Goal: Transaction & Acquisition: Purchase product/service

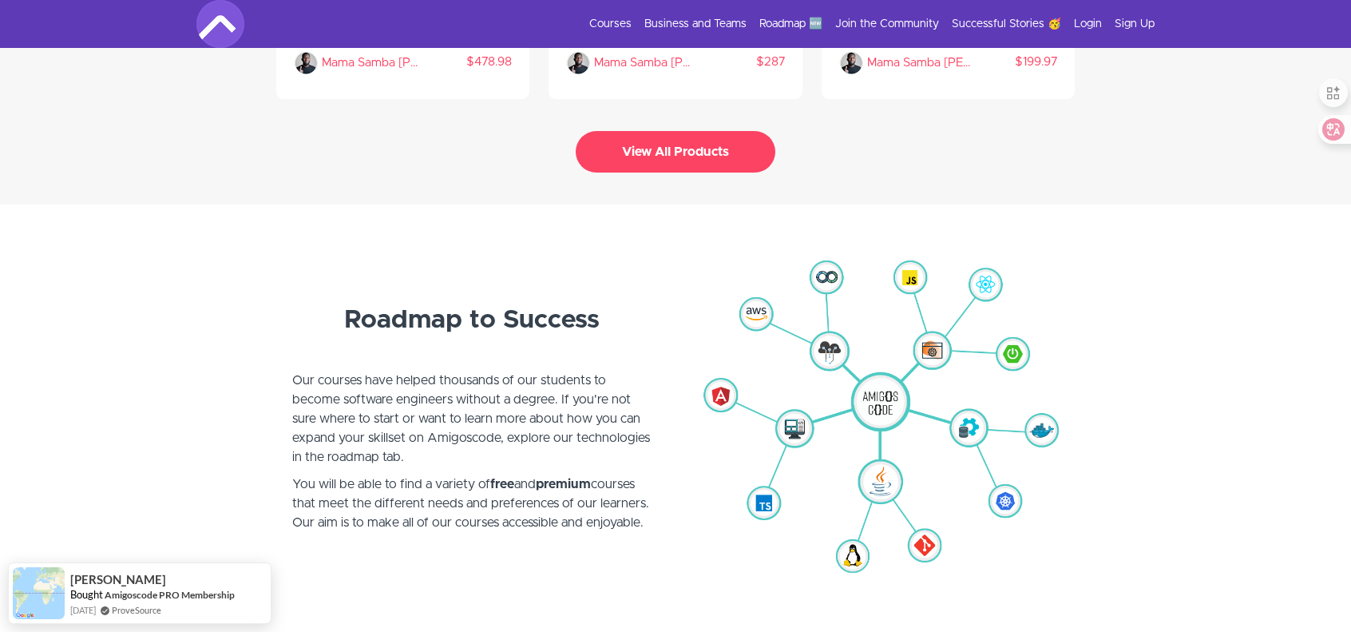
scroll to position [3752, 0]
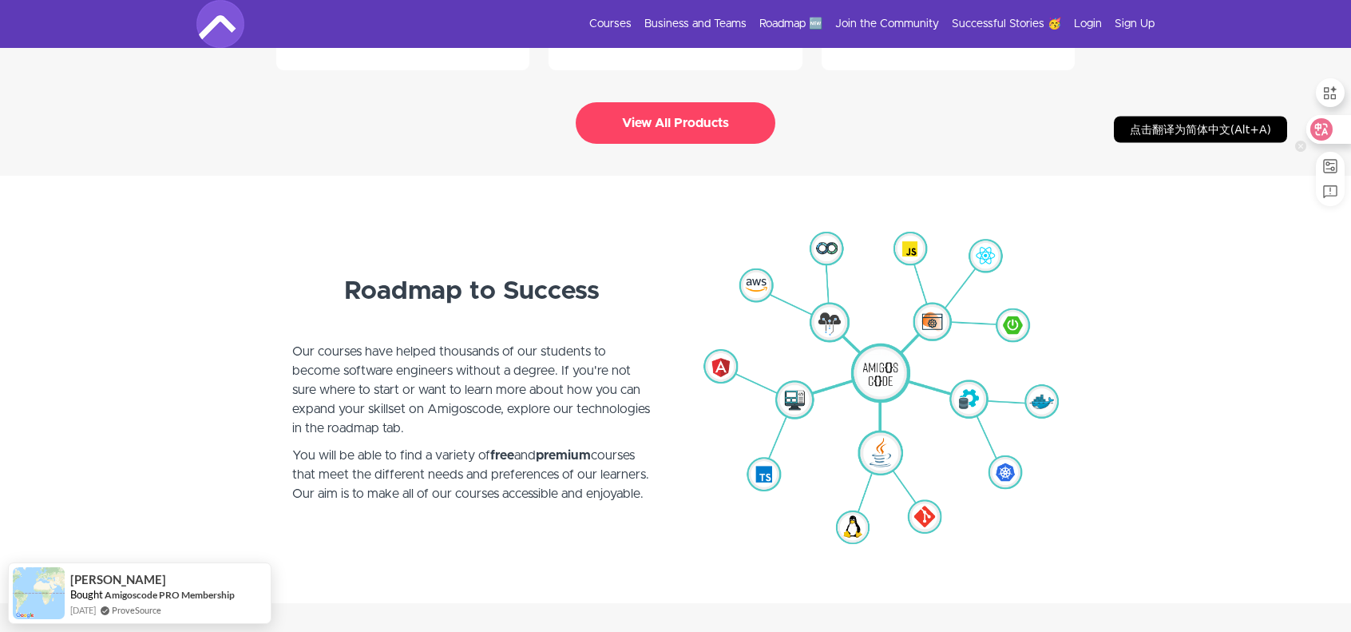
click at [1329, 125] on icon at bounding box center [1321, 129] width 22 height 22
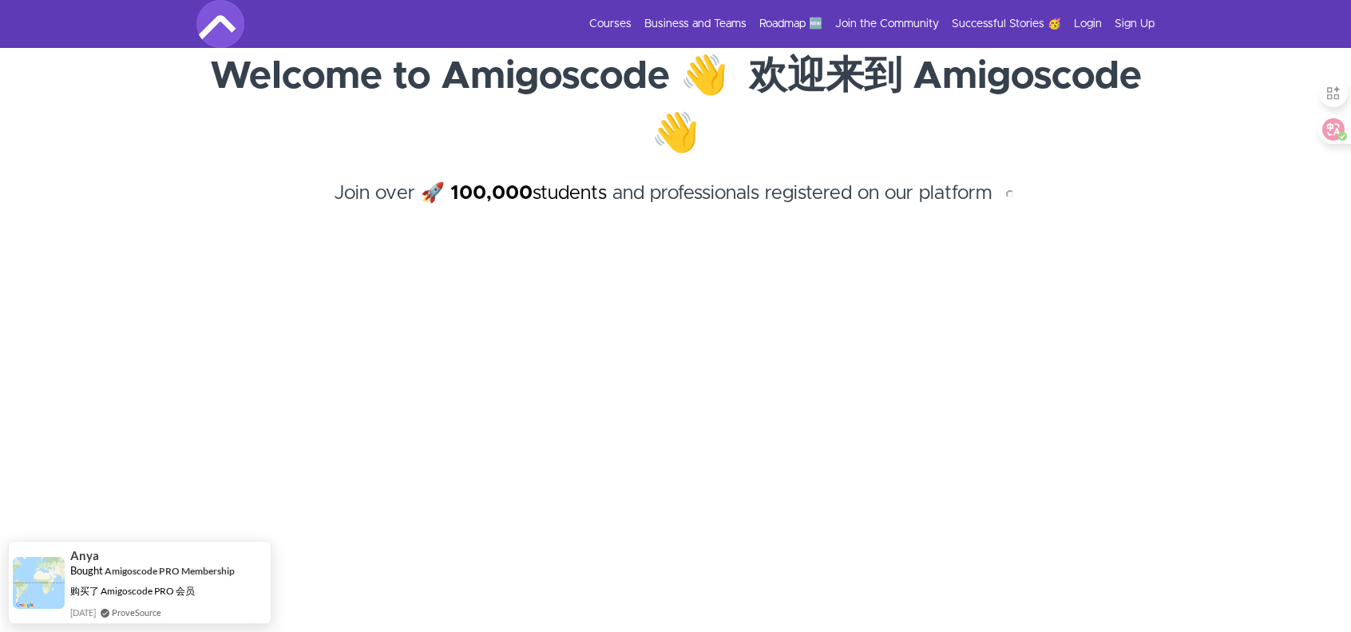
scroll to position [0, 0]
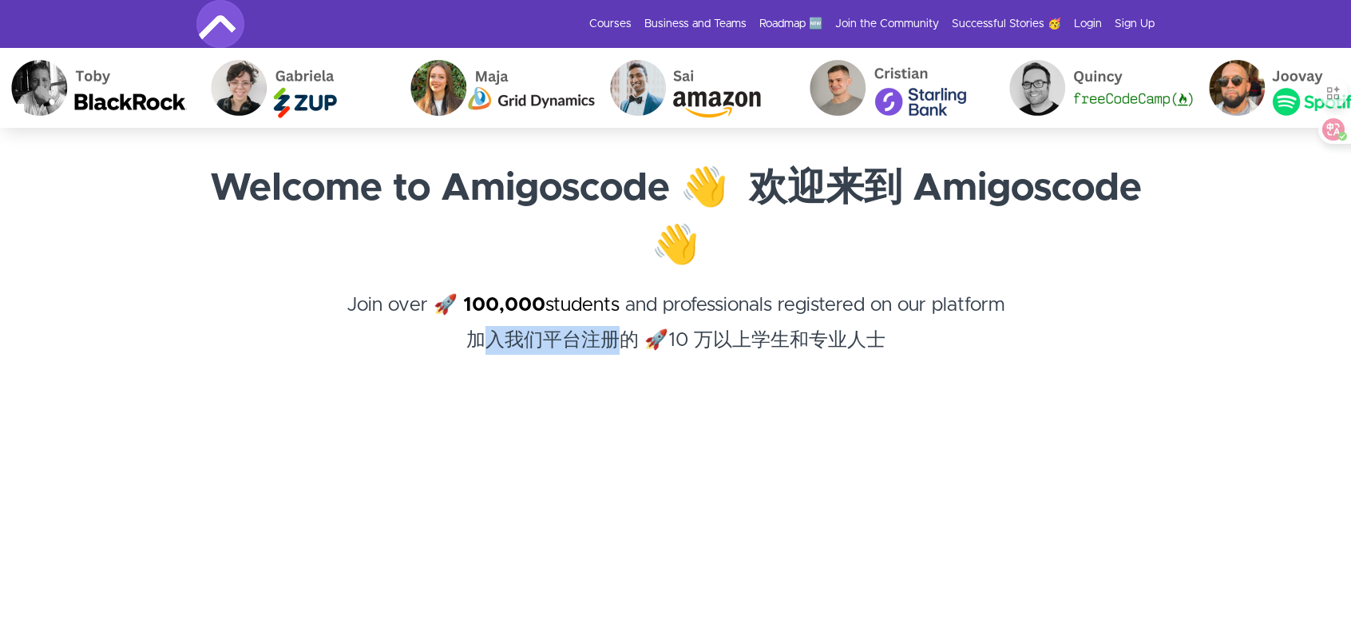
drag, startPoint x: 468, startPoint y: 348, endPoint x: 624, endPoint y: 358, distance: 156.8
click at [623, 350] on font "加入我们平台注册的 🚀10 万以上学生和专业人士" at bounding box center [675, 340] width 419 height 19
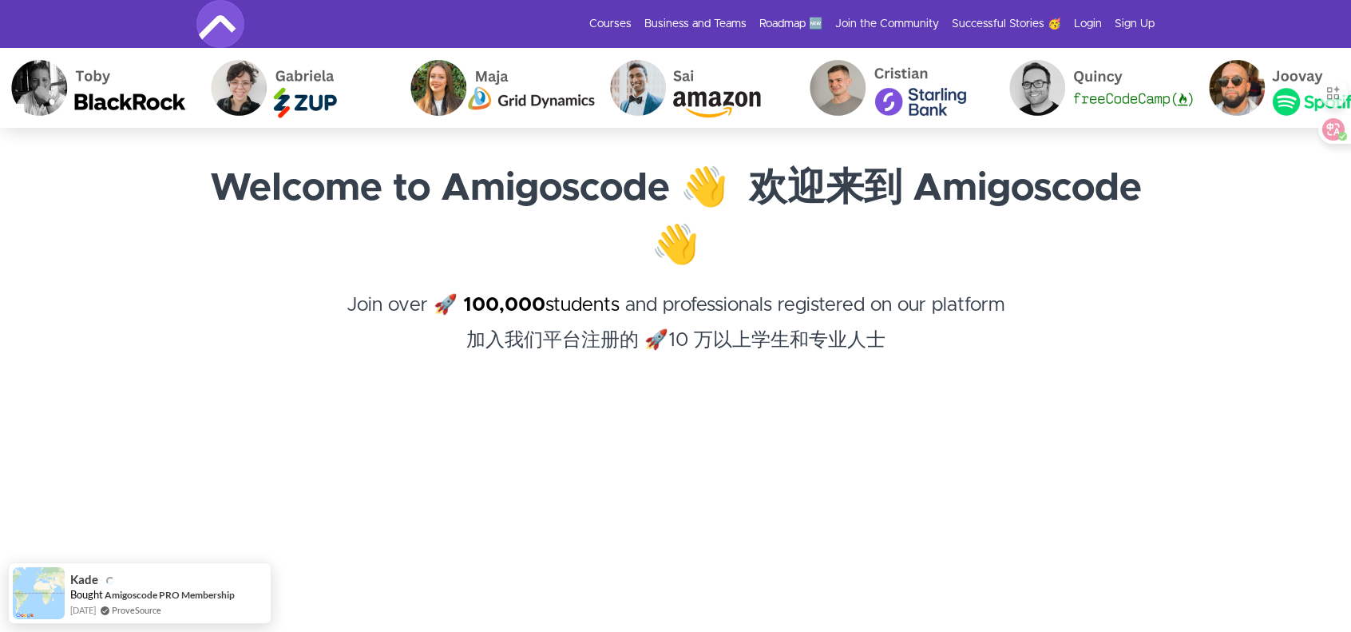
drag, startPoint x: 660, startPoint y: 358, endPoint x: 677, endPoint y: 355, distance: 17.1
click at [662, 350] on font "加入我们平台注册的 🚀10 万以上学生和专业人士" at bounding box center [675, 340] width 419 height 19
click at [766, 227] on h1 "Welcome to Amigoscode 👋 欢迎来到 Amigoscode 👋" at bounding box center [675, 217] width 958 height 115
click at [654, 212] on h1 "Welcome to Amigoscode 👋 欢迎来到 Amigoscode 👋" at bounding box center [675, 217] width 958 height 115
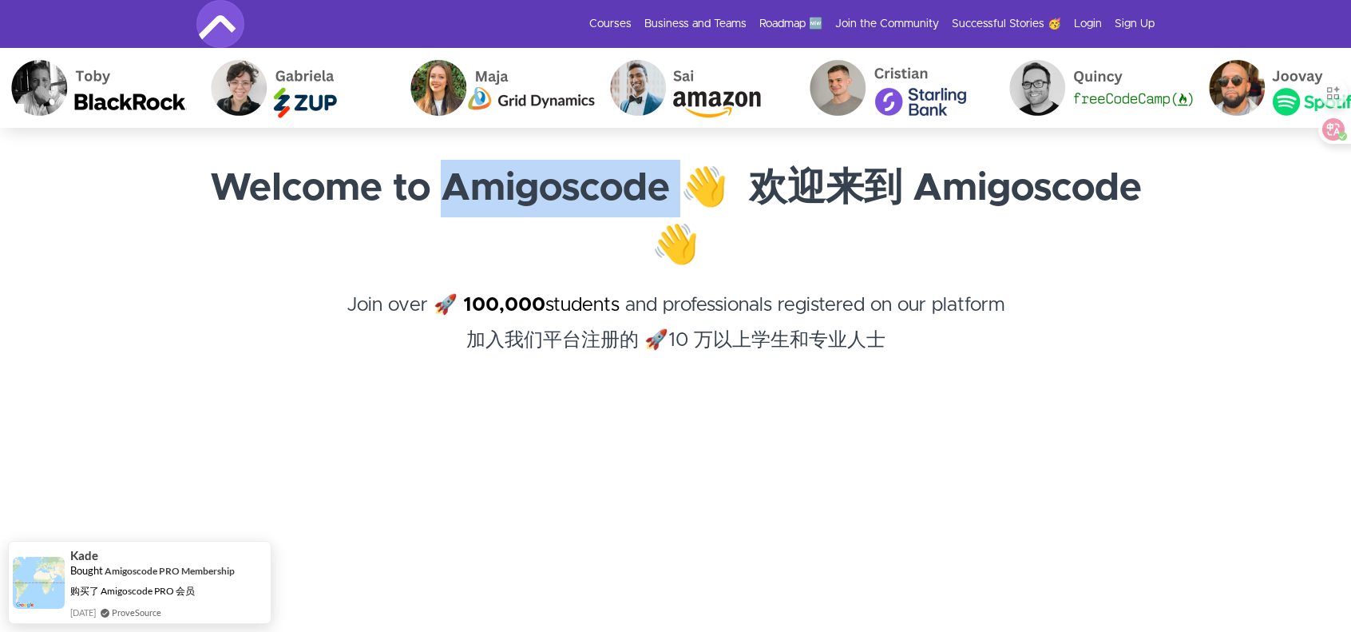
click at [654, 212] on h1 "Welcome to Amigoscode 👋 欢迎来到 Amigoscode 👋" at bounding box center [675, 217] width 958 height 115
click at [644, 211] on div at bounding box center [644, 211] width 0 height 0
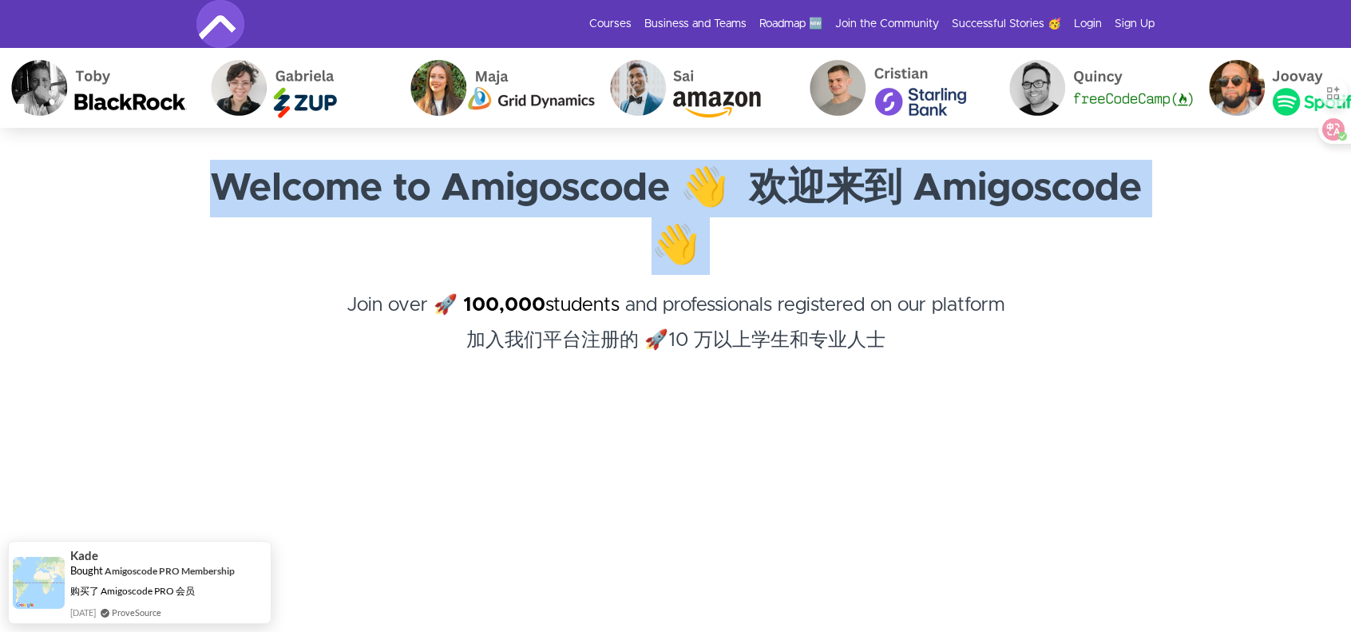
click at [654, 212] on h1 "Welcome to Amigoscode 👋 欢迎来到 Amigoscode 👋" at bounding box center [675, 217] width 958 height 115
click at [222, 18] on img at bounding box center [220, 24] width 48 height 48
click at [224, 252] on h1 "Welcome to Amigoscode 👋 欢迎来到 Amigoscode 👋" at bounding box center [675, 217] width 958 height 115
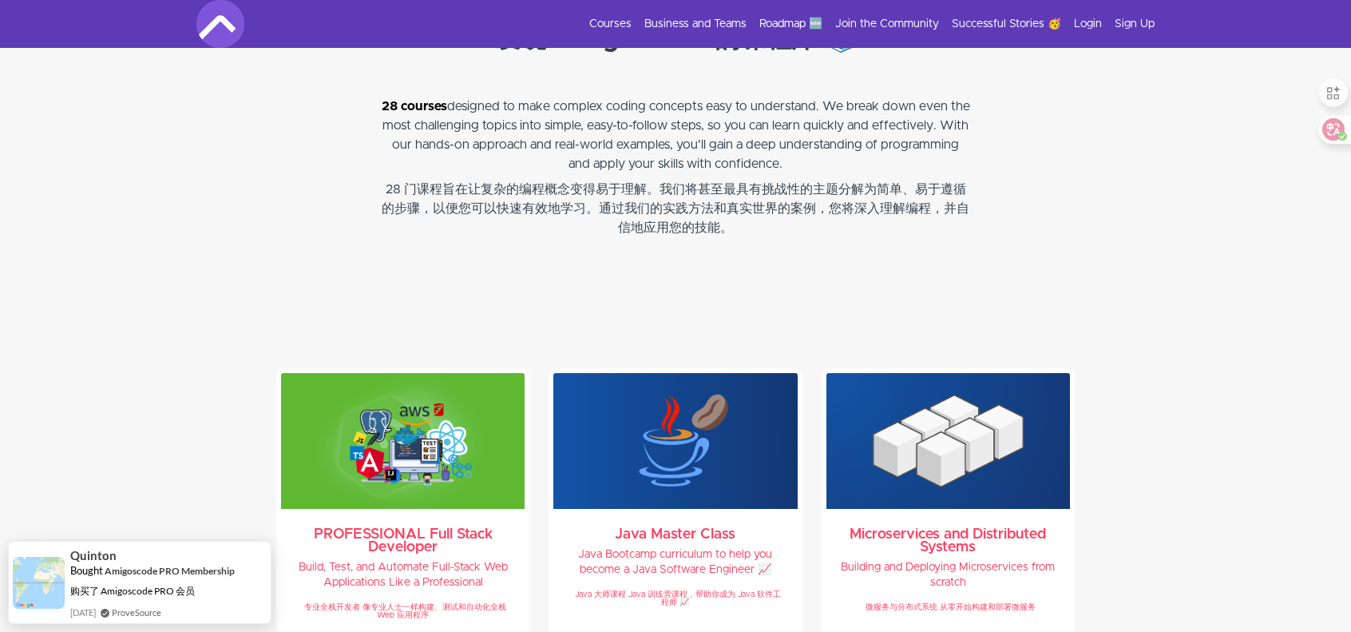
scroll to position [3978, 0]
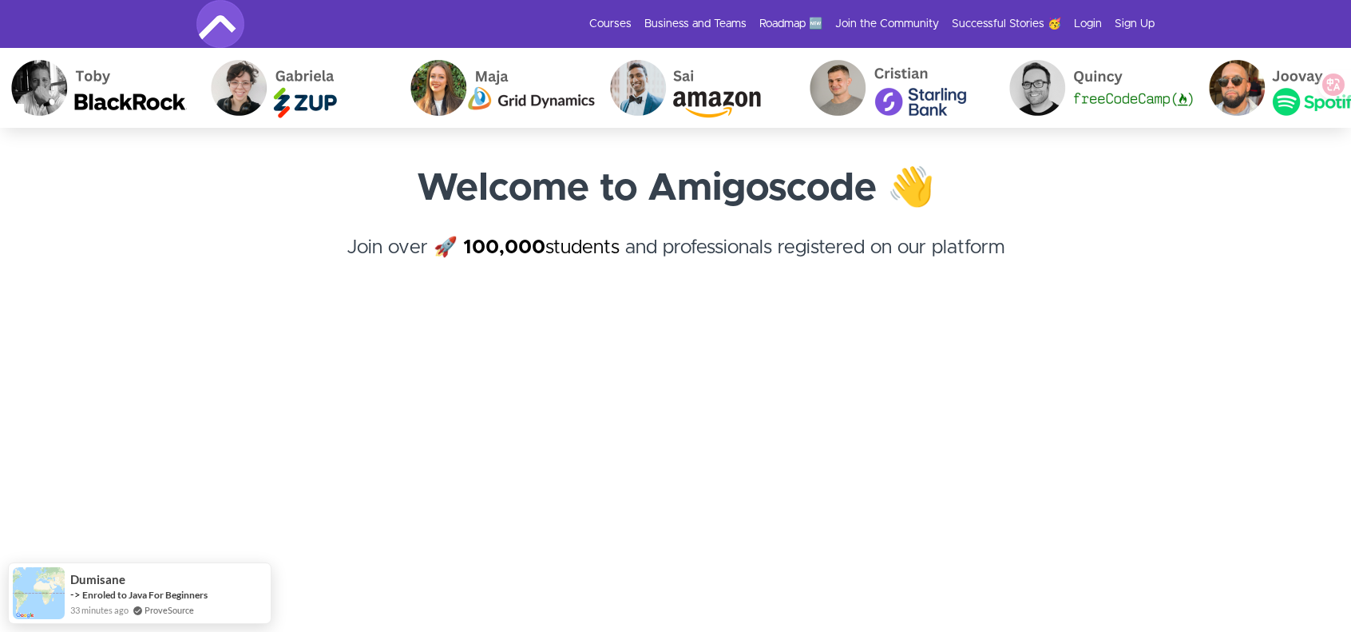
click at [1332, 79] on icon at bounding box center [1334, 84] width 14 height 13
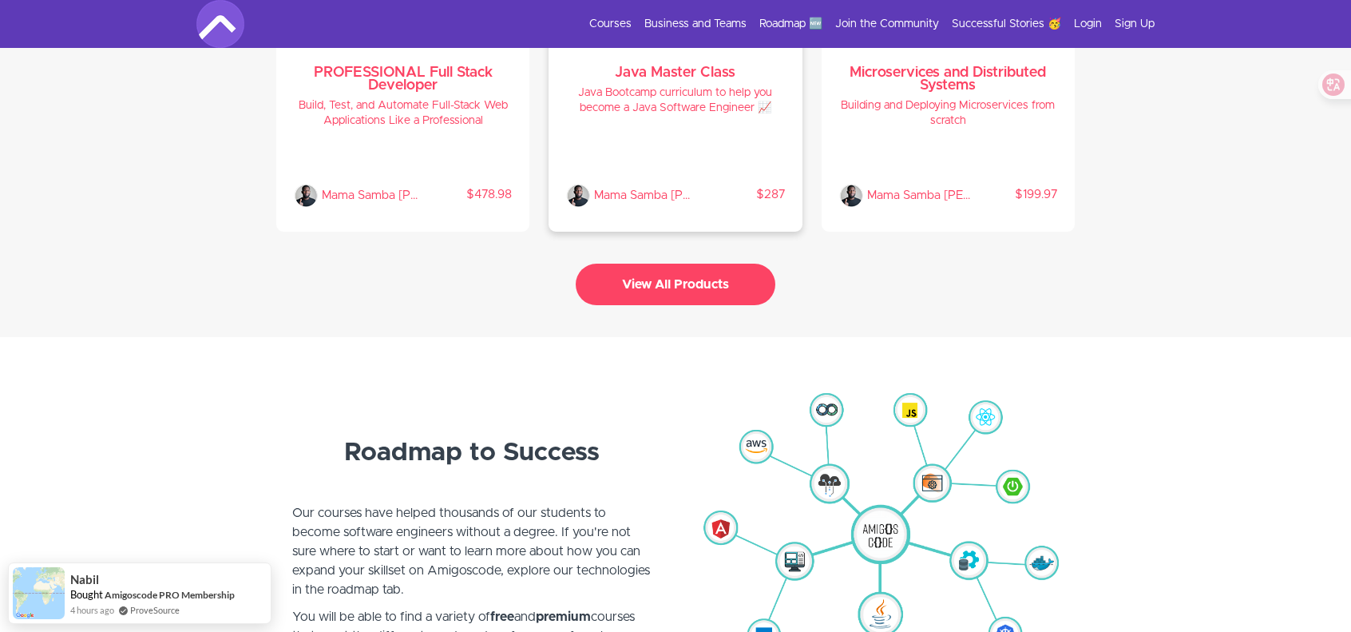
scroll to position [3593, 0]
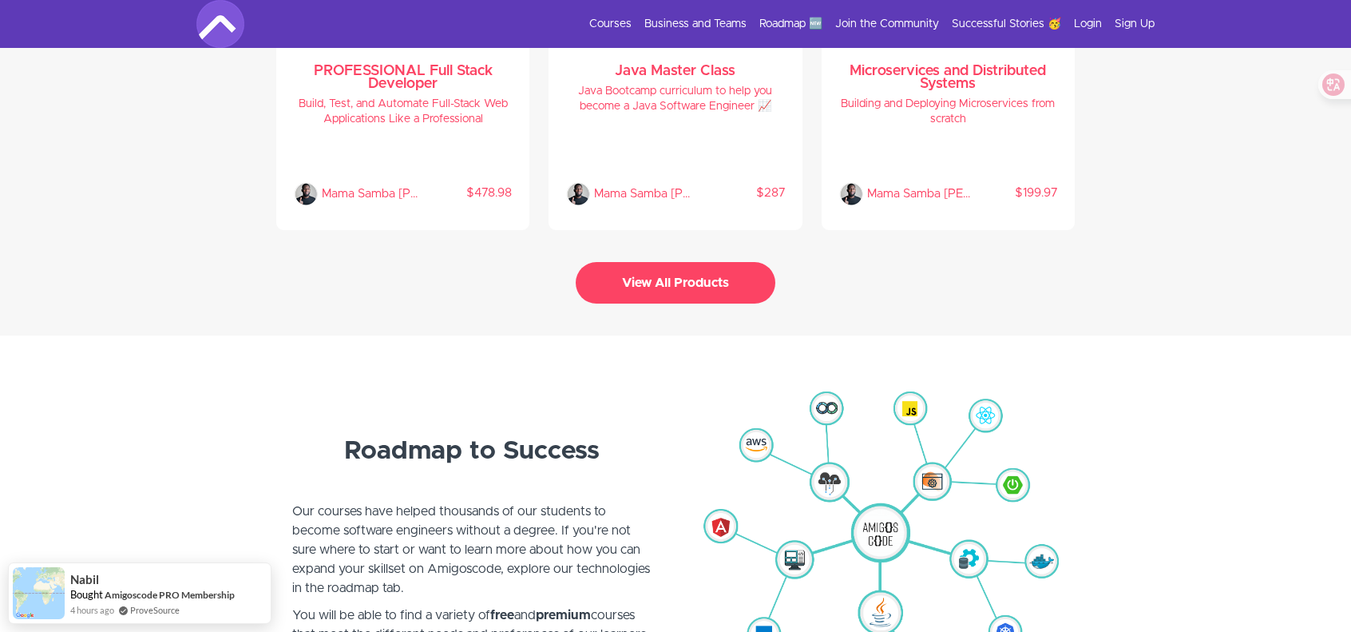
click at [689, 303] on button "View All Products" at bounding box center [676, 283] width 200 height 42
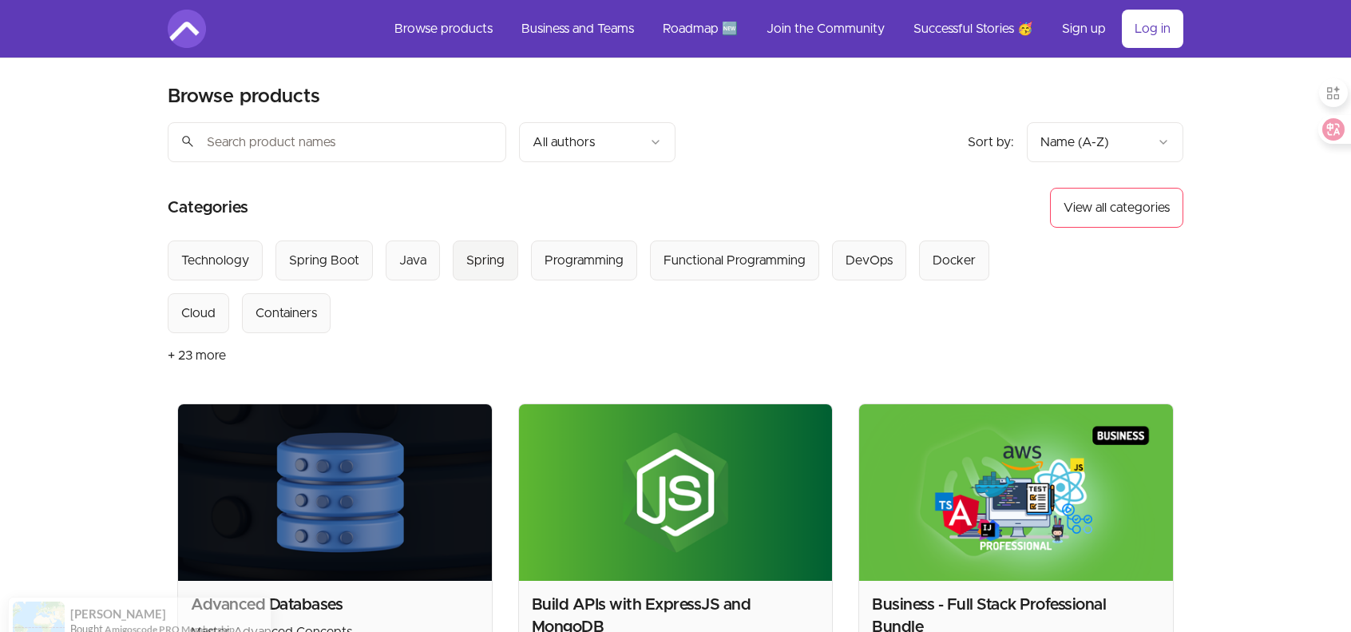
click at [505, 251] on div "Spring" at bounding box center [485, 260] width 38 height 19
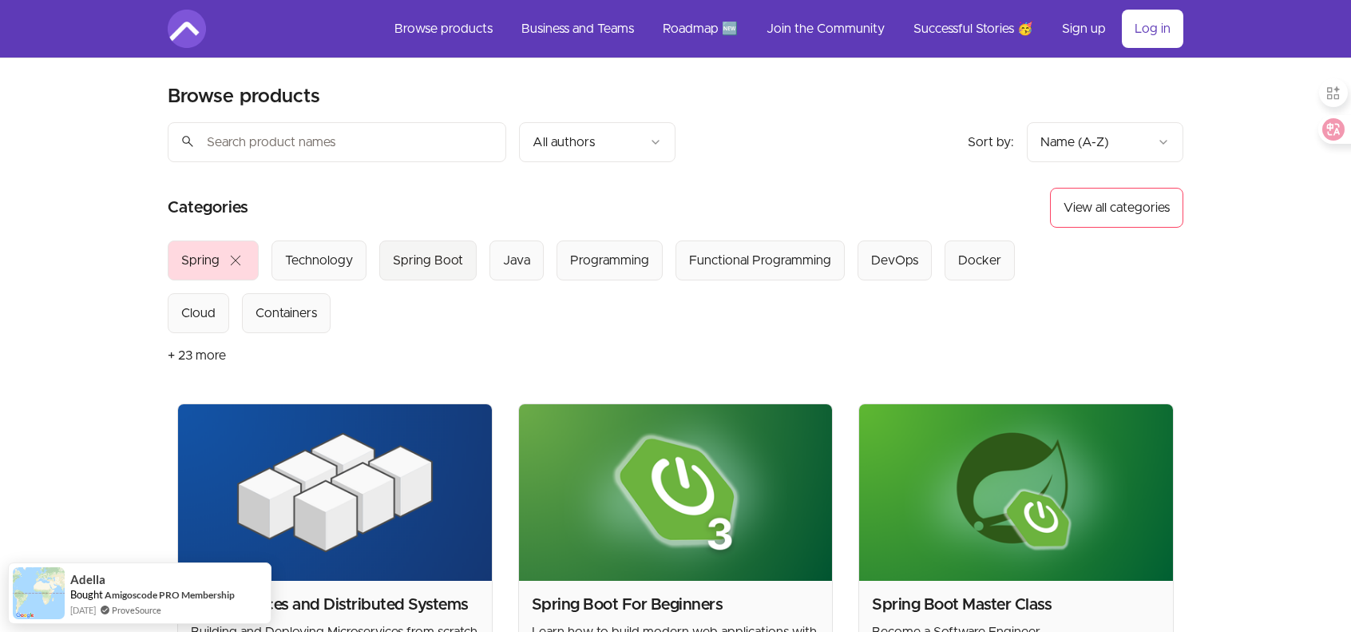
click at [450, 251] on div "Spring Boot" at bounding box center [428, 260] width 70 height 19
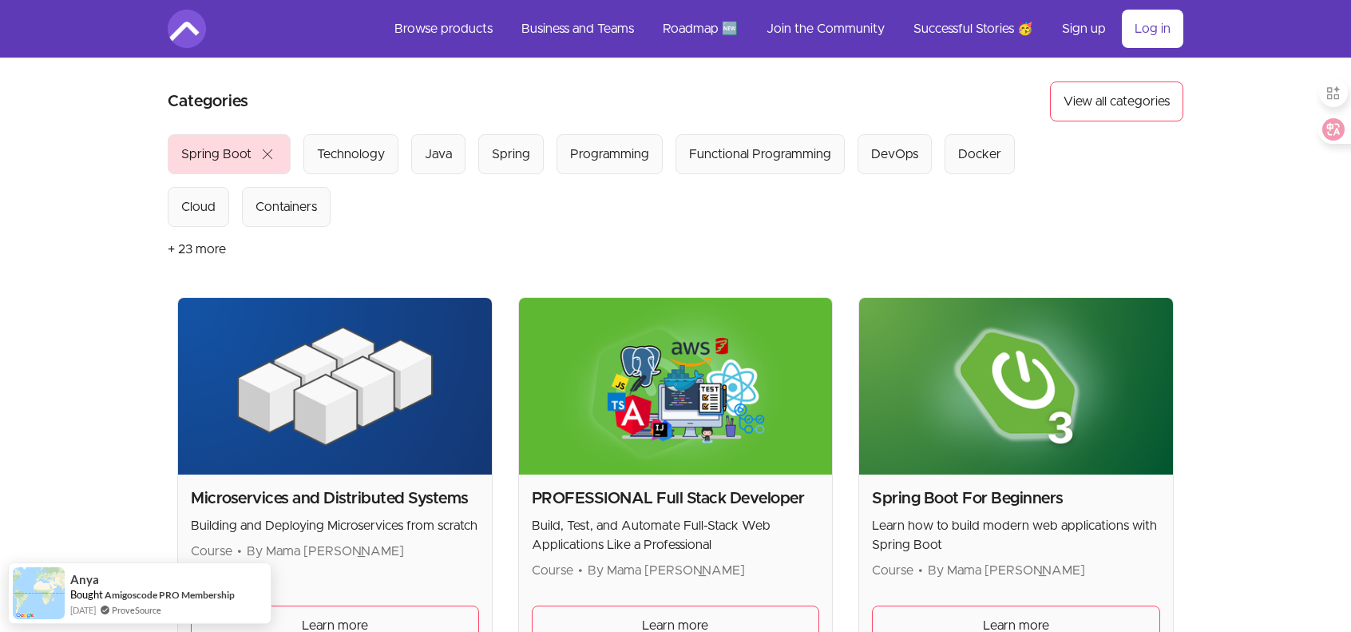
scroll to position [160, 0]
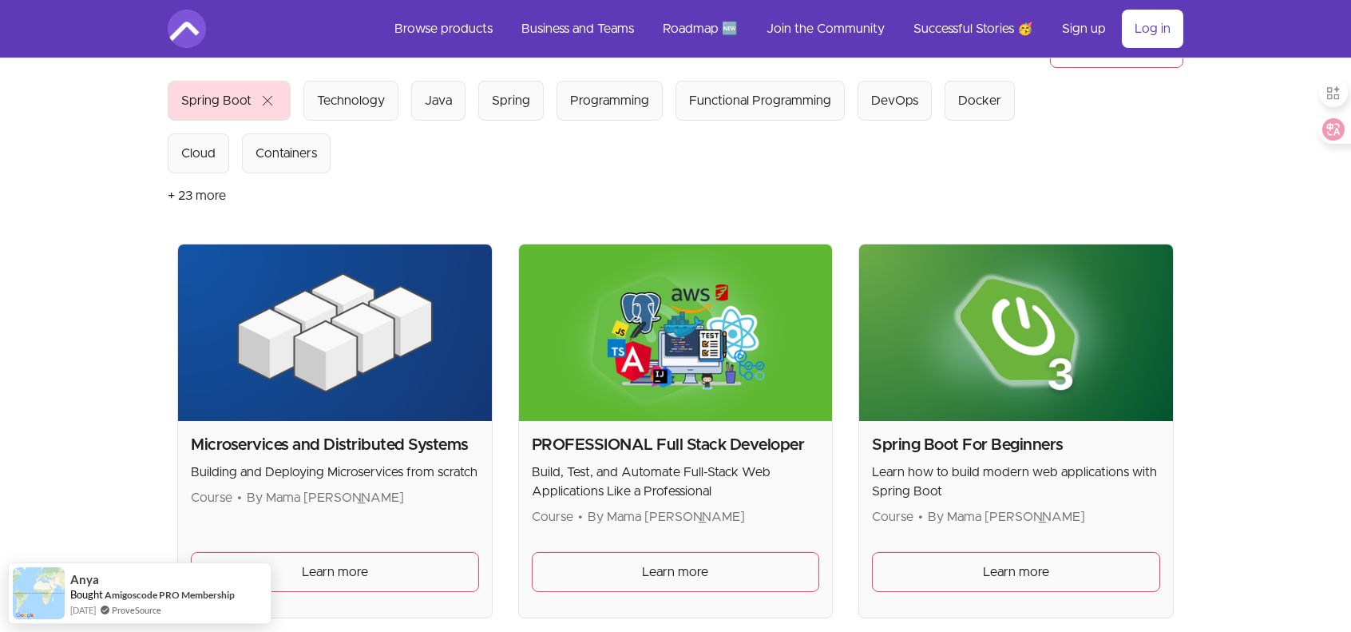
click at [1091, 332] on img at bounding box center [1016, 332] width 314 height 176
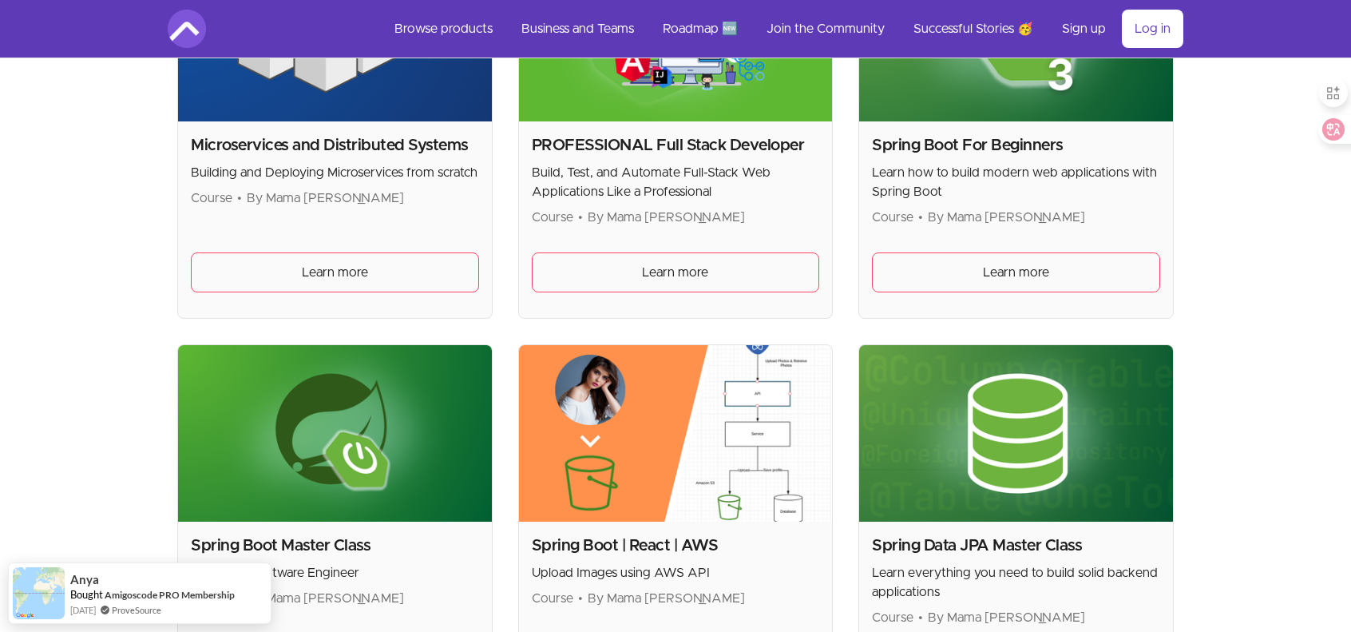
scroll to position [479, 0]
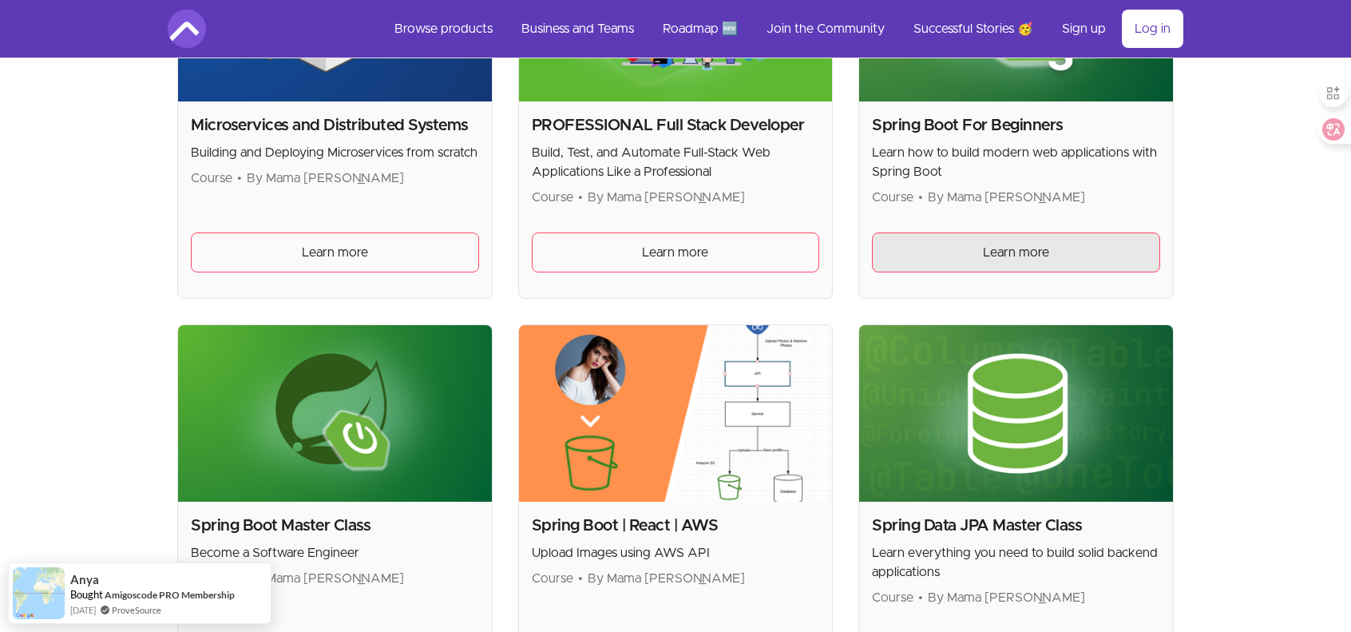
click at [1035, 243] on span "Learn more" at bounding box center [1016, 252] width 66 height 19
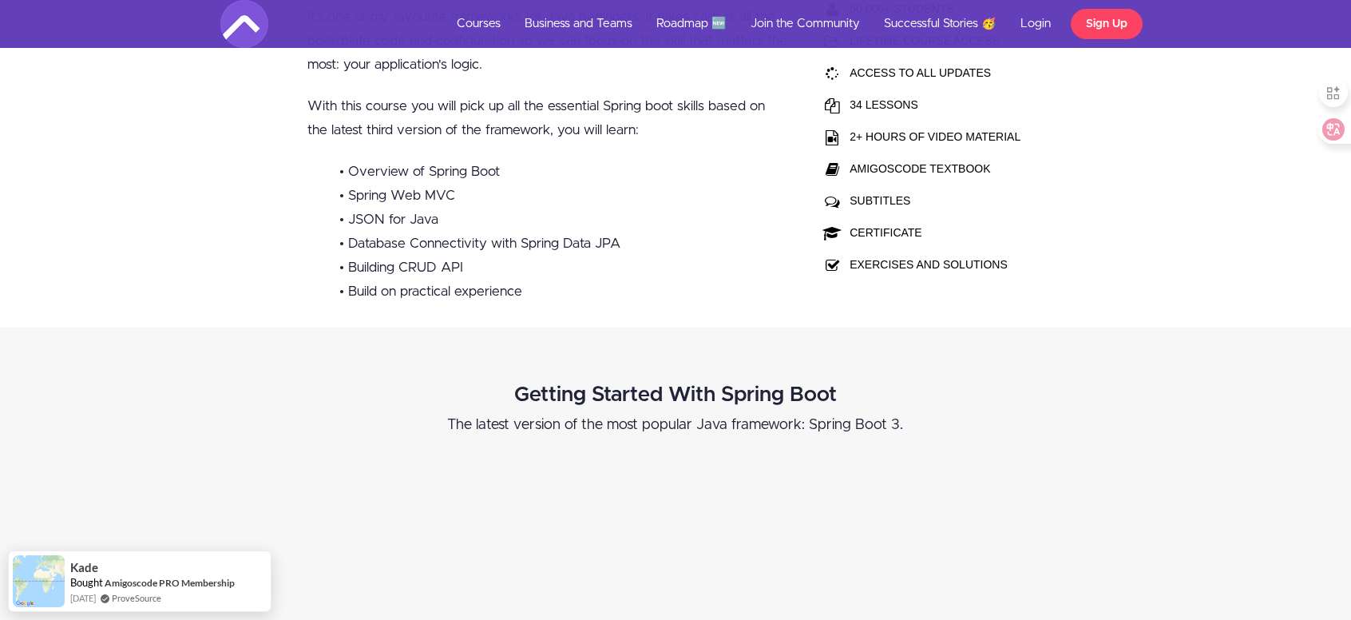
scroll to position [240, 0]
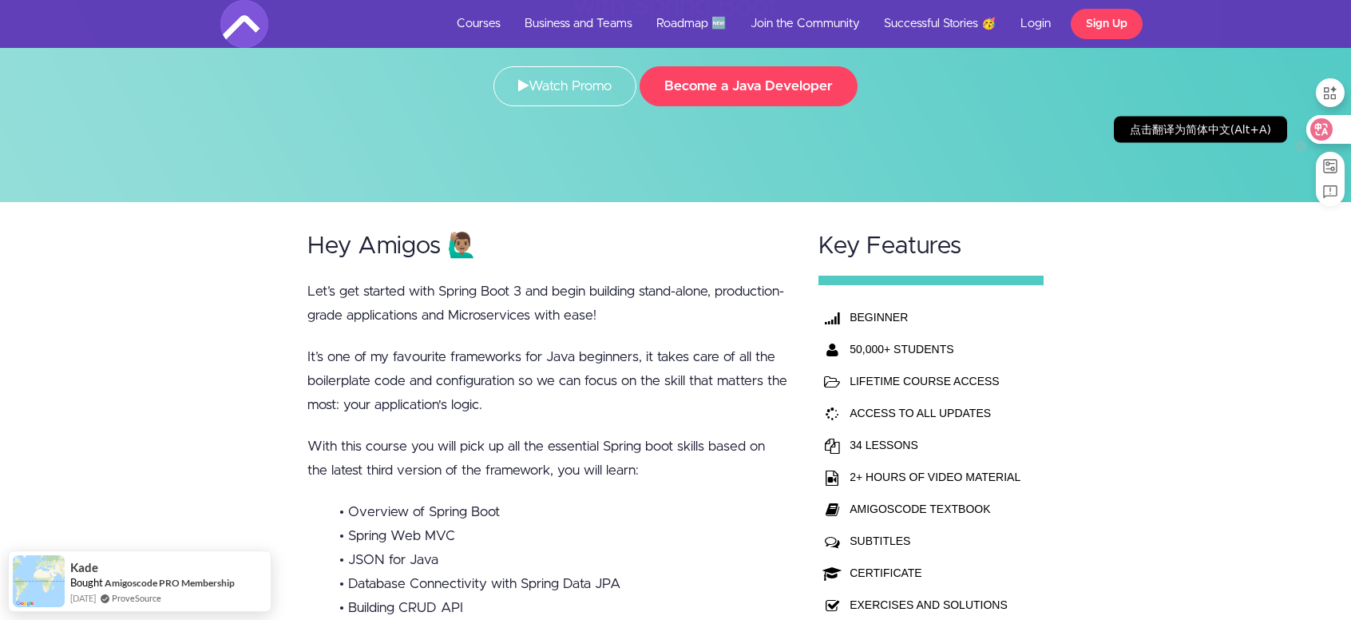
click at [1321, 125] on icon at bounding box center [1322, 129] width 14 height 13
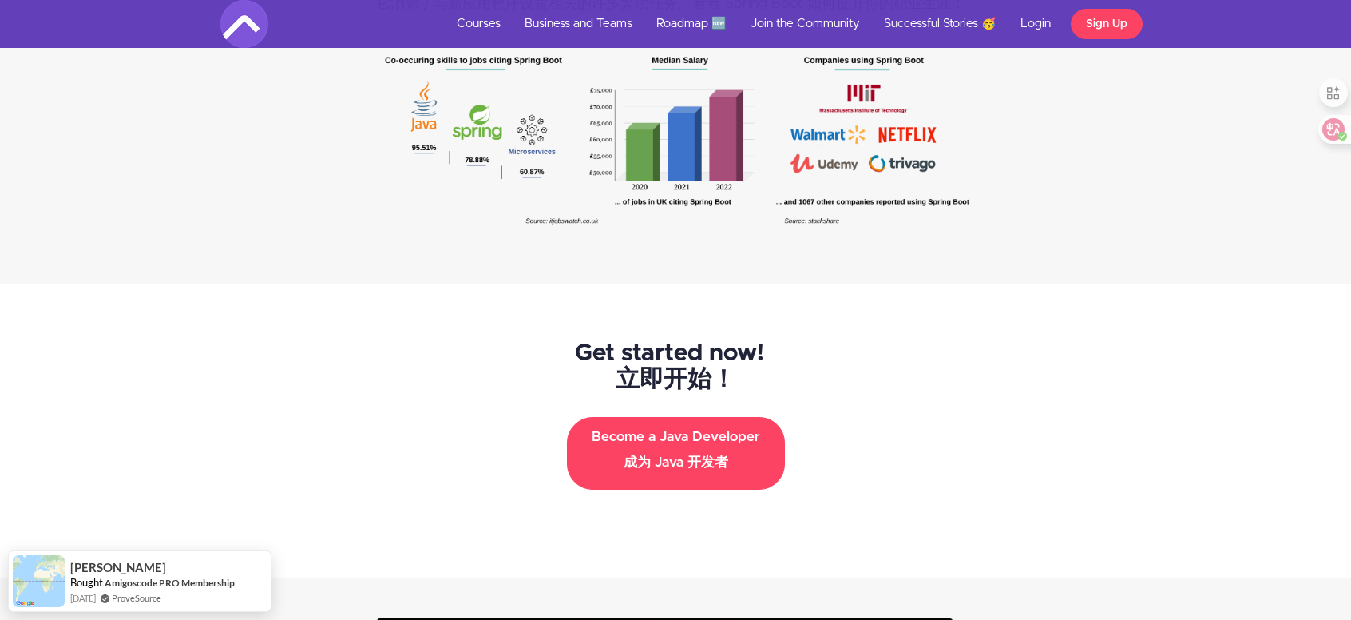
scroll to position [3412, 0]
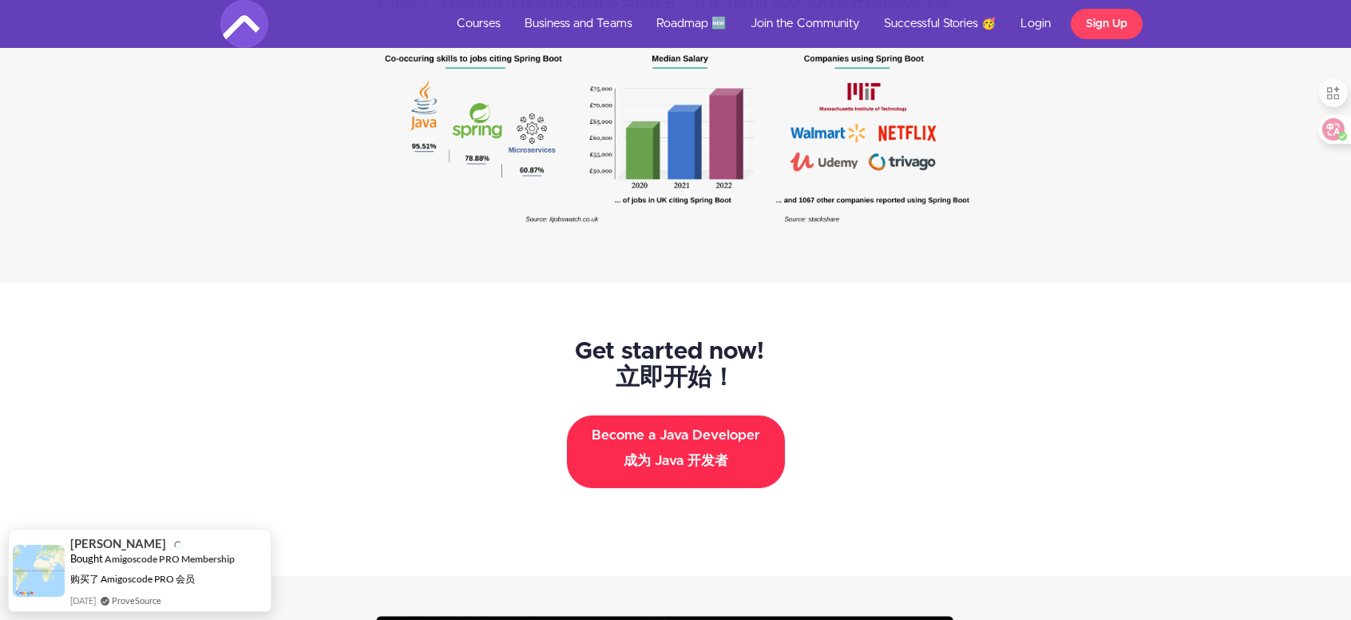
click at [664, 459] on font "成为 Java 开发者" at bounding box center [676, 460] width 105 height 14
